Goal: Information Seeking & Learning: Find contact information

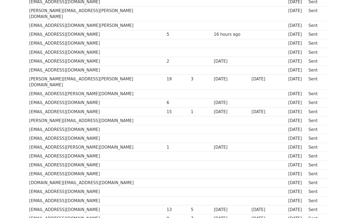
scroll to position [204, 0]
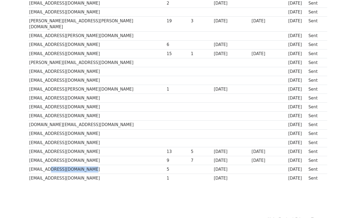
drag, startPoint x: 86, startPoint y: 157, endPoint x: 48, endPoint y: 156, distance: 38.5
click at [48, 165] on td "[EMAIL_ADDRESS][DOMAIN_NAME]" at bounding box center [96, 169] width 137 height 9
drag, startPoint x: 45, startPoint y: 156, endPoint x: 30, endPoint y: 158, distance: 15.7
click at [30, 165] on td "[EMAIL_ADDRESS][DOMAIN_NAME]" at bounding box center [96, 169] width 137 height 9
click at [90, 165] on td "[EMAIL_ADDRESS][DOMAIN_NAME]" at bounding box center [96, 169] width 137 height 9
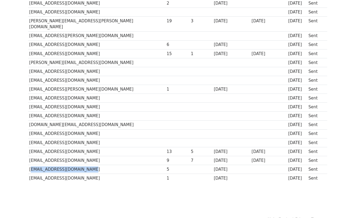
drag, startPoint x: 90, startPoint y: 158, endPoint x: 29, endPoint y: 157, distance: 60.6
click at [29, 165] on td "[EMAIL_ADDRESS][DOMAIN_NAME]" at bounding box center [96, 169] width 137 height 9
copy td "[EMAIL_ADDRESS][DOMAIN_NAME]"
click at [42, 165] on td "[EMAIL_ADDRESS][DOMAIN_NAME]" at bounding box center [96, 169] width 137 height 9
drag, startPoint x: 47, startPoint y: 157, endPoint x: 104, endPoint y: 157, distance: 56.6
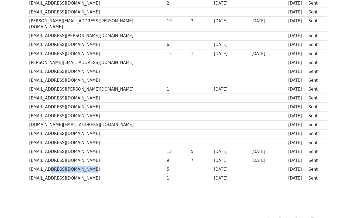
click at [104, 165] on td "[EMAIL_ADDRESS][DOMAIN_NAME]" at bounding box center [96, 169] width 137 height 9
copy td "[DOMAIN_NAME]"
